Goal: Entertainment & Leisure: Consume media (video, audio)

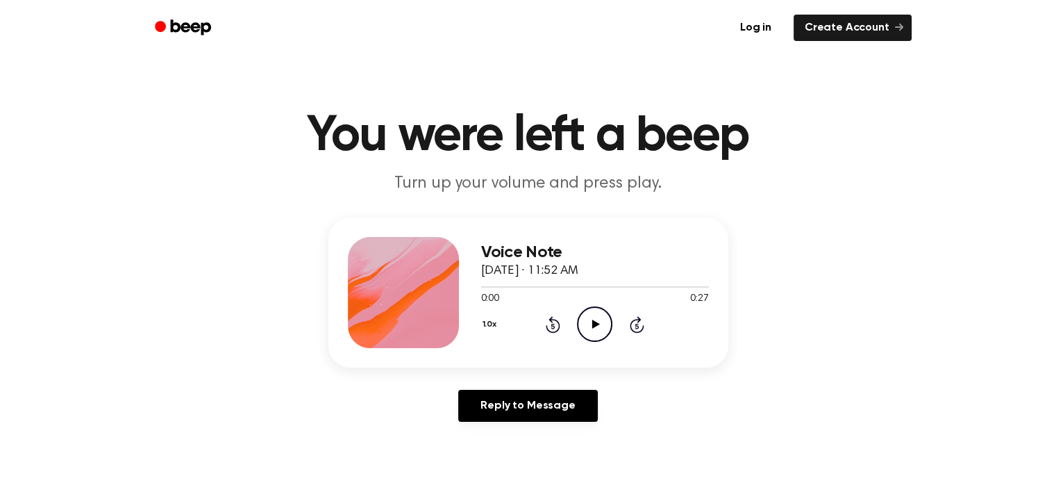
click at [601, 319] on icon "Play Audio" at bounding box center [594, 323] width 35 height 35
click at [596, 321] on icon "Play Audio" at bounding box center [594, 323] width 35 height 35
click at [598, 321] on icon "Play Audio" at bounding box center [594, 323] width 35 height 35
